Goal: Register for event/course

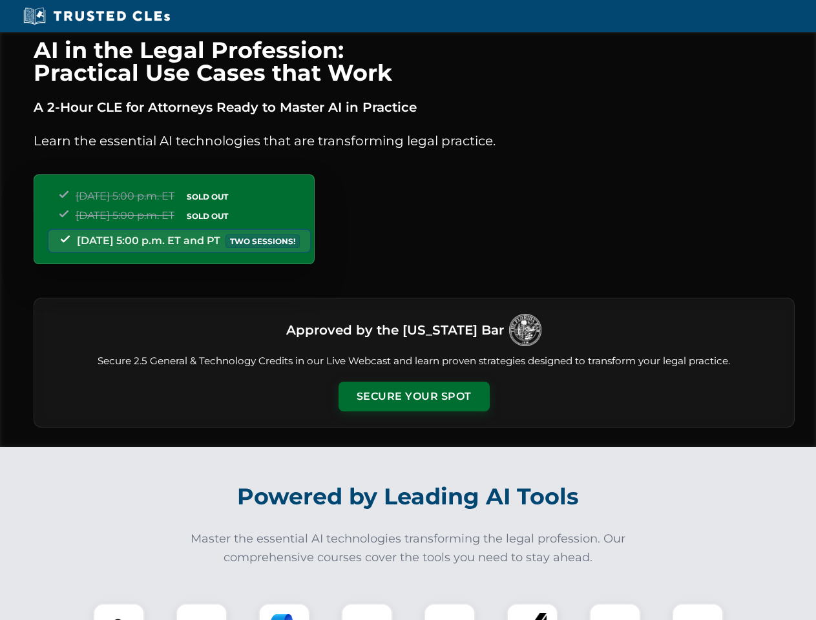
click at [414, 397] on button "Secure Your Spot" at bounding box center [414, 397] width 151 height 30
click at [119, 612] on img at bounding box center [118, 629] width 37 height 37
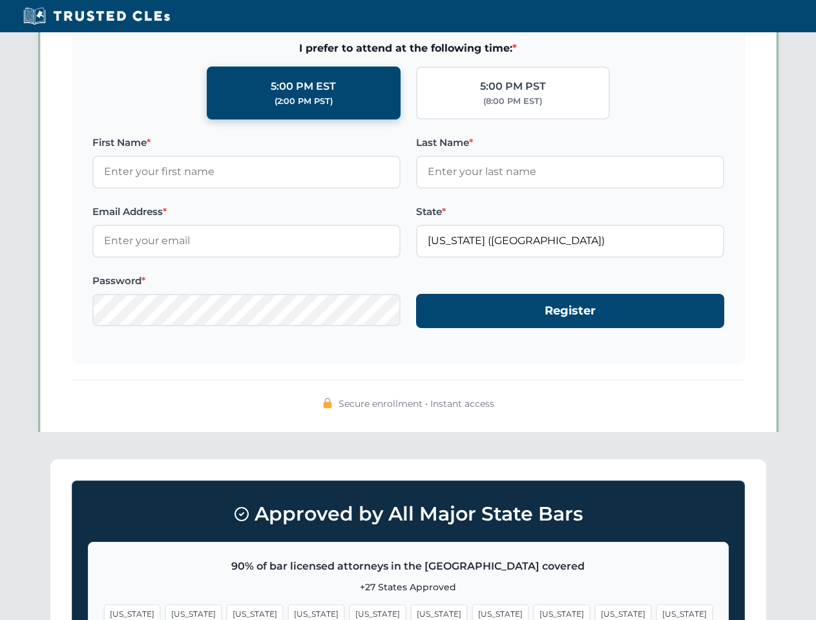
click at [472, 612] on span "[US_STATE]" at bounding box center [500, 614] width 56 height 19
click at [595, 612] on span "[US_STATE]" at bounding box center [623, 614] width 56 height 19
